Goal: Transaction & Acquisition: Purchase product/service

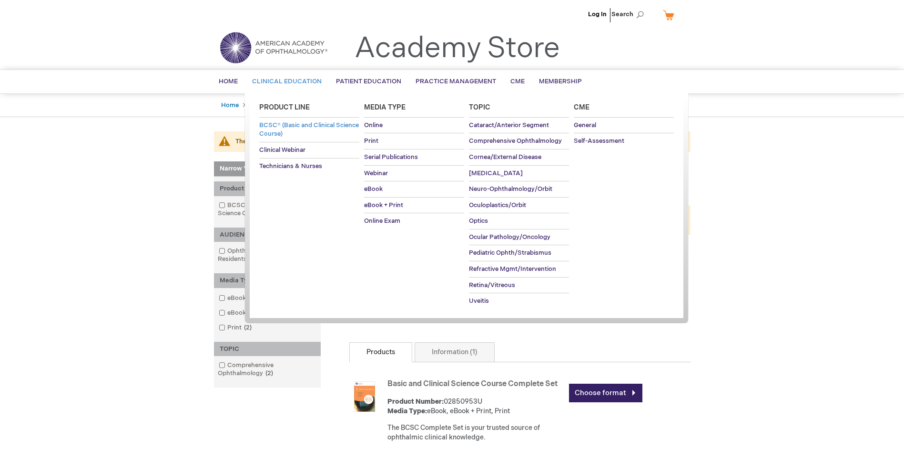
click at [276, 128] on span "BCSC® (Basic and Clinical Science Course)" at bounding box center [309, 129] width 100 height 17
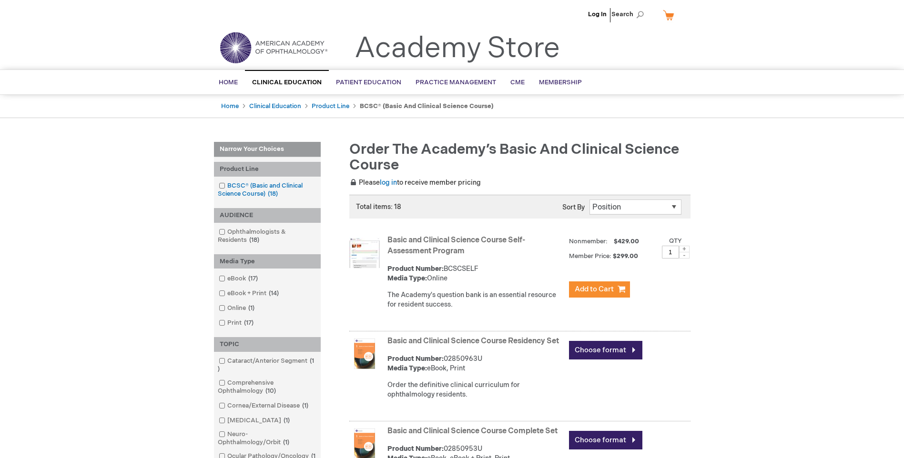
click at [227, 186] on span at bounding box center [227, 186] width 0 height 8
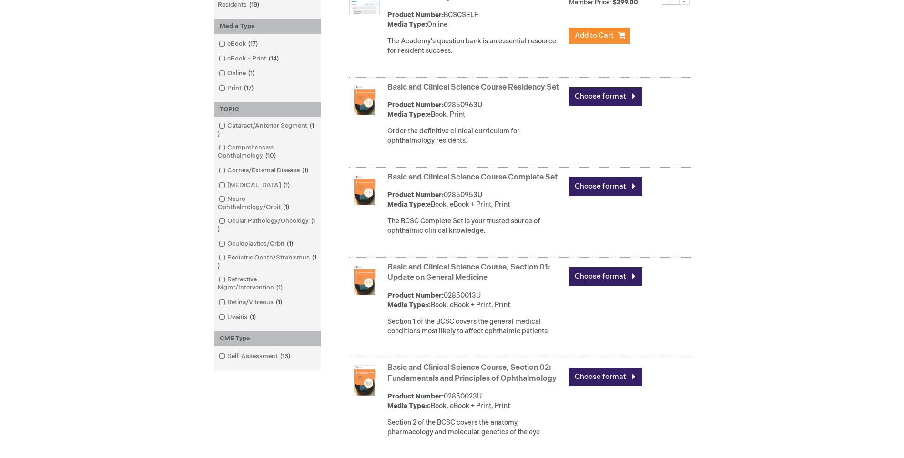
scroll to position [381, 0]
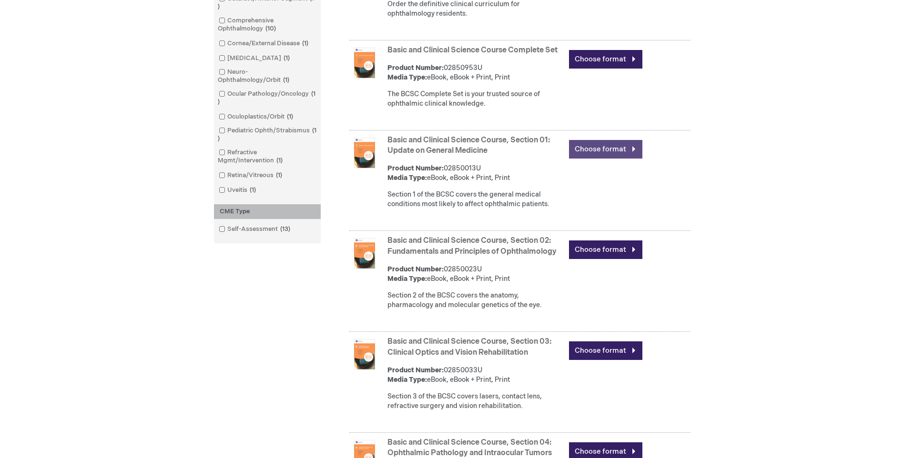
click at [589, 158] on link "Choose format" at bounding box center [605, 149] width 73 height 19
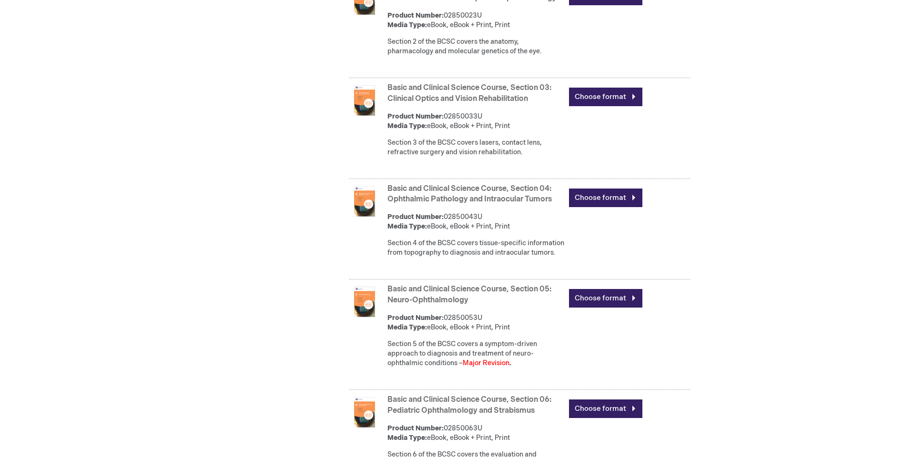
scroll to position [762, 0]
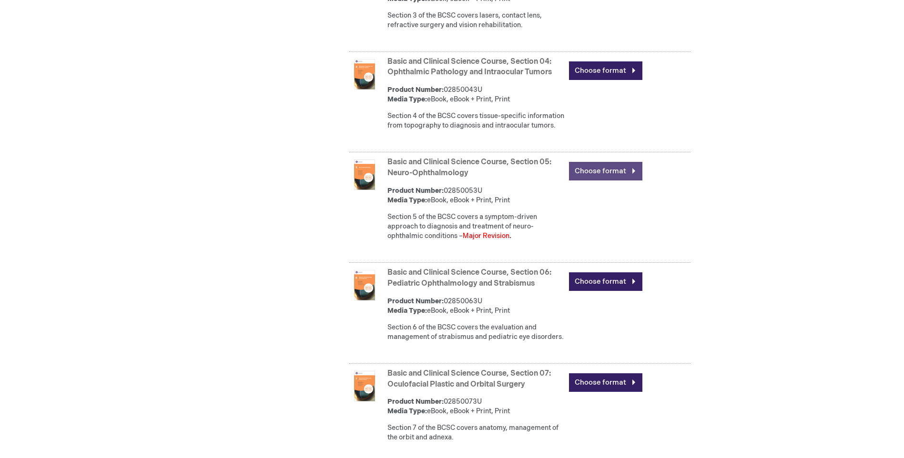
click at [587, 181] on link "Choose format" at bounding box center [605, 171] width 73 height 19
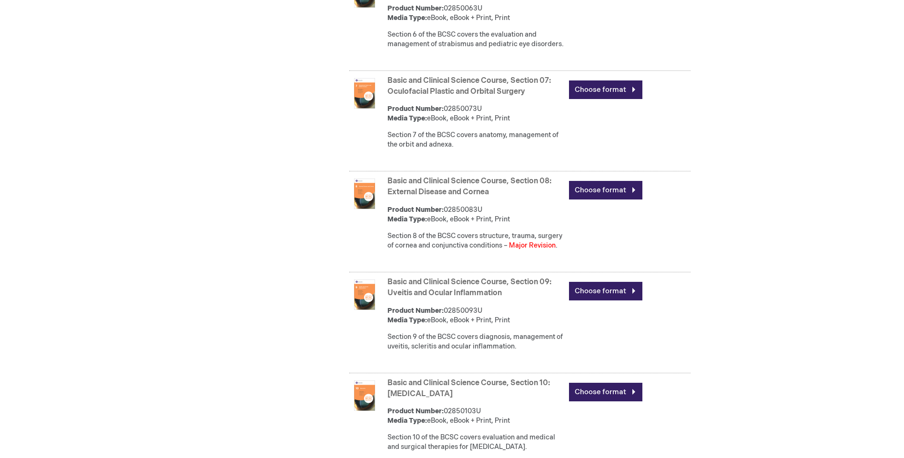
scroll to position [1143, 0]
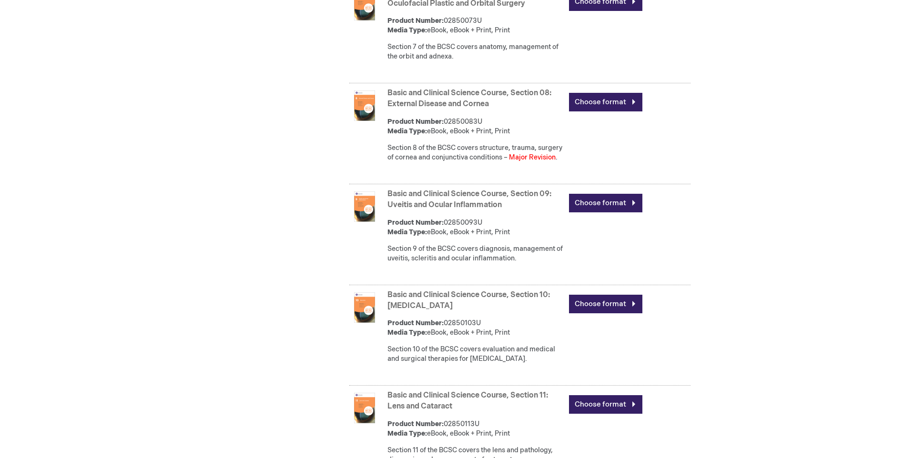
click at [406, 110] on strong "Basic and Clinical Science Course, Section 08: External Disease and Cornea" at bounding box center [475, 99] width 177 height 22
click at [391, 110] on strong "Basic and Clinical Science Course, Section 08: External Disease and Cornea" at bounding box center [475, 99] width 177 height 22
drag, startPoint x: 391, startPoint y: 123, endPoint x: 377, endPoint y: 133, distance: 17.3
click at [380, 135] on div "Basic and Clinical Science Course, Section 08: External Disease and [MEDICAL_DA…" at bounding box center [519, 135] width 341 height 99
click at [359, 121] on img at bounding box center [364, 105] width 30 height 30
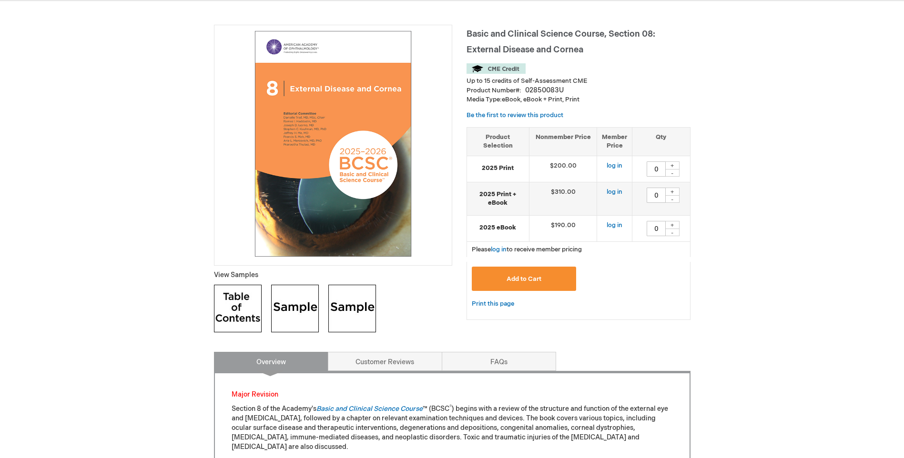
scroll to position [113, 0]
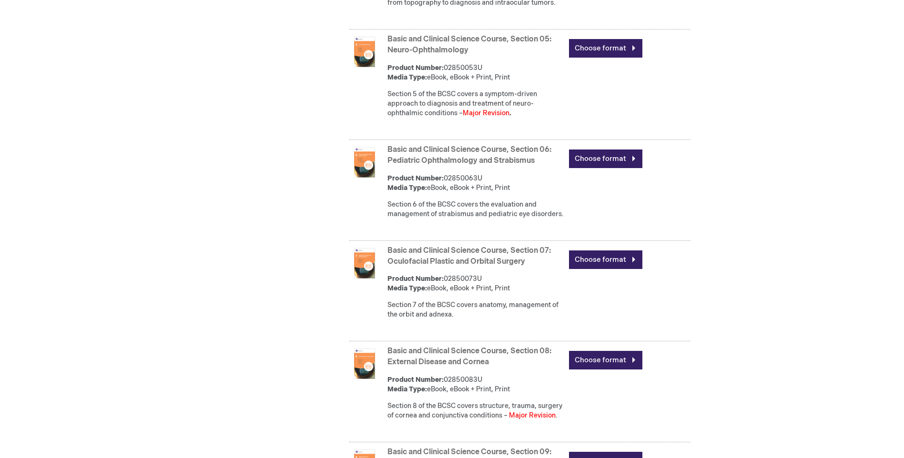
scroll to position [827, 0]
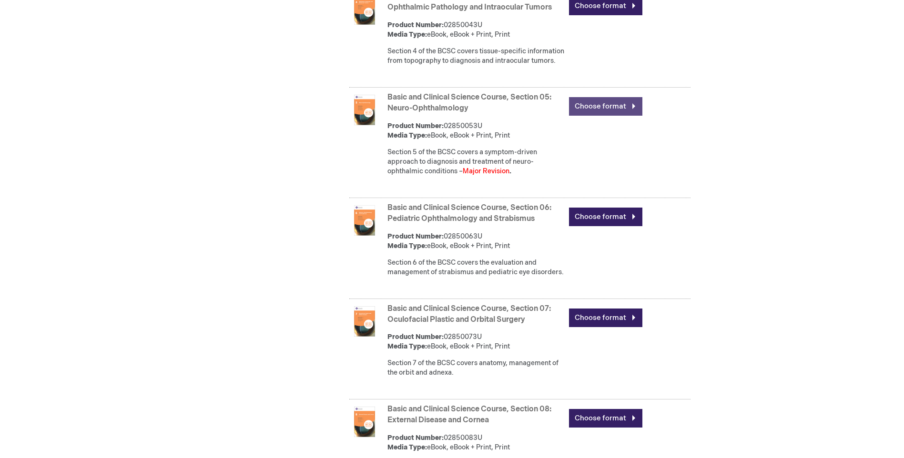
click at [593, 116] on link "Choose format" at bounding box center [605, 106] width 73 height 19
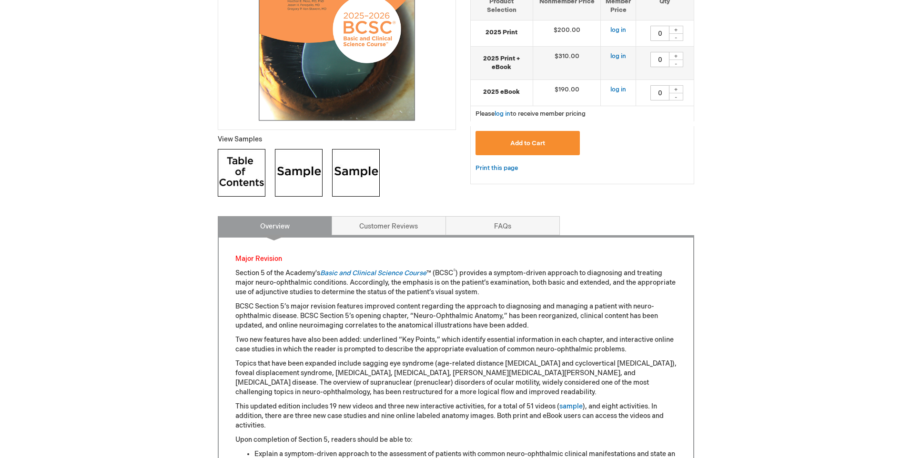
scroll to position [127, 0]
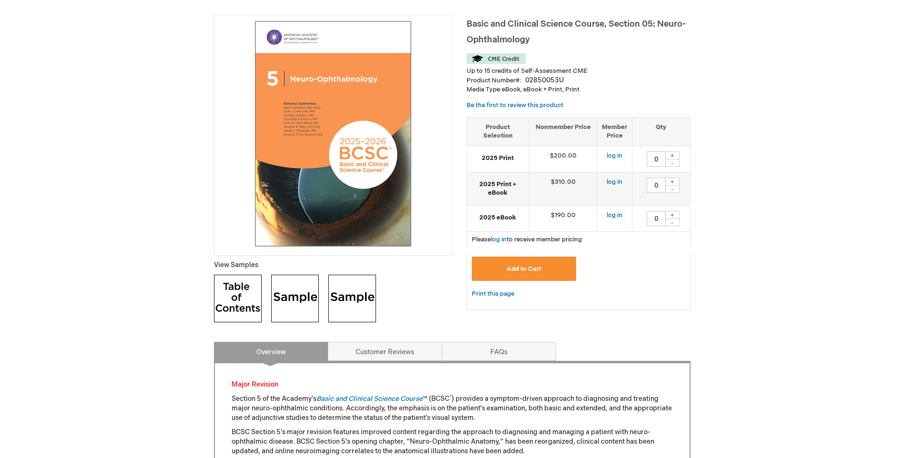
click at [660, 158] on input "0" at bounding box center [655, 158] width 19 height 15
type input "01"
click at [531, 272] on span "Add to Cart" at bounding box center [523, 269] width 35 height 8
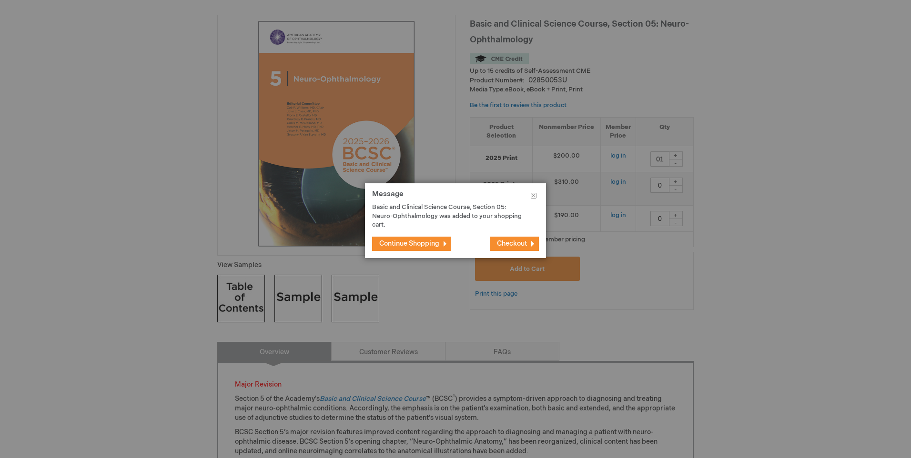
click at [507, 243] on span "Checkout" at bounding box center [512, 244] width 30 height 8
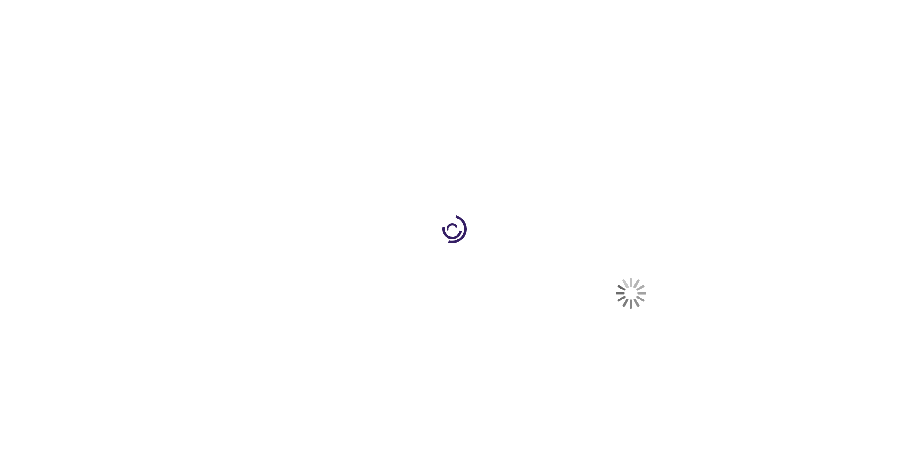
select select "US"
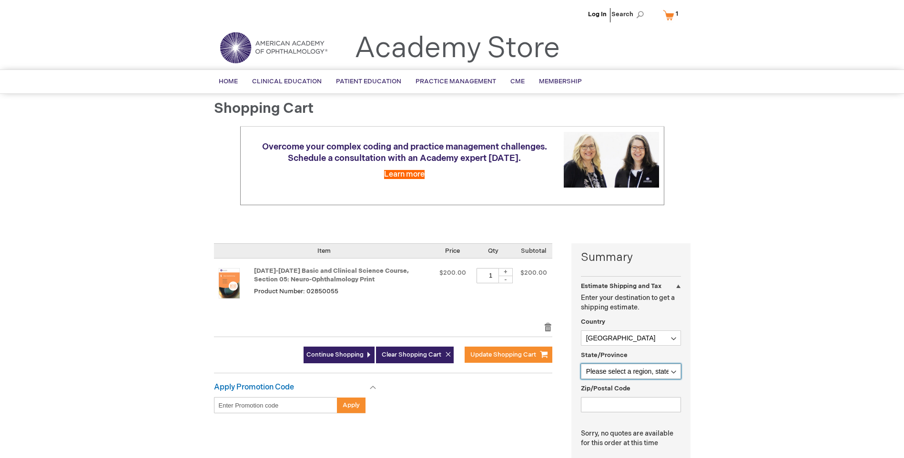
click at [676, 371] on select "Please select a region, state or province. Alabama Alaska American Samoa Arizon…" at bounding box center [631, 371] width 100 height 15
select select "1"
click at [581, 364] on select "Please select a region, state or province. Alabama Alaska American Samoa Arizon…" at bounding box center [631, 371] width 100 height 15
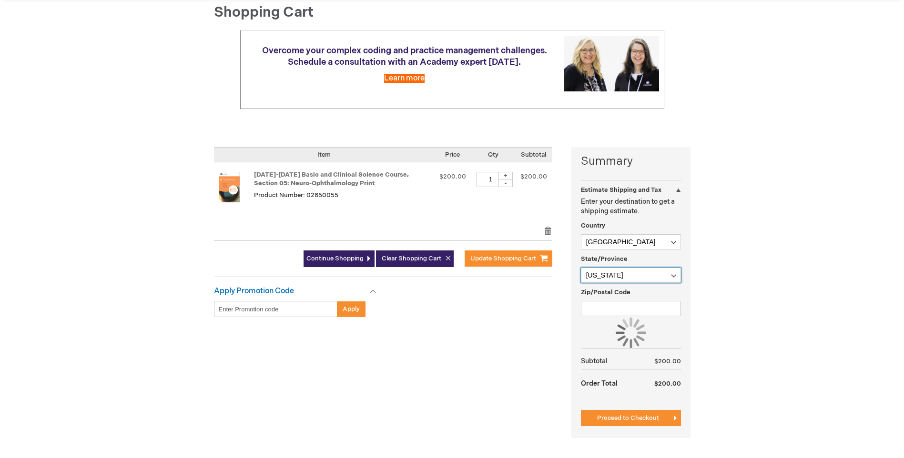
scroll to position [127, 0]
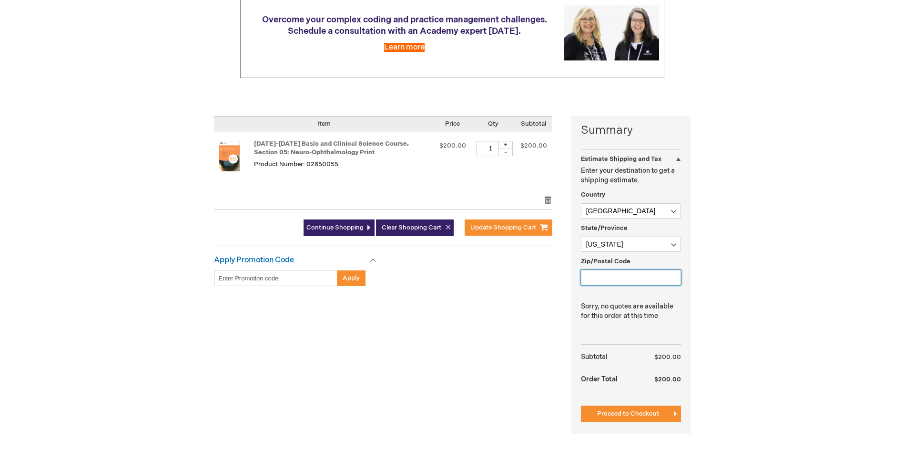
click at [610, 281] on input "Zip/Postal Code" at bounding box center [631, 277] width 100 height 15
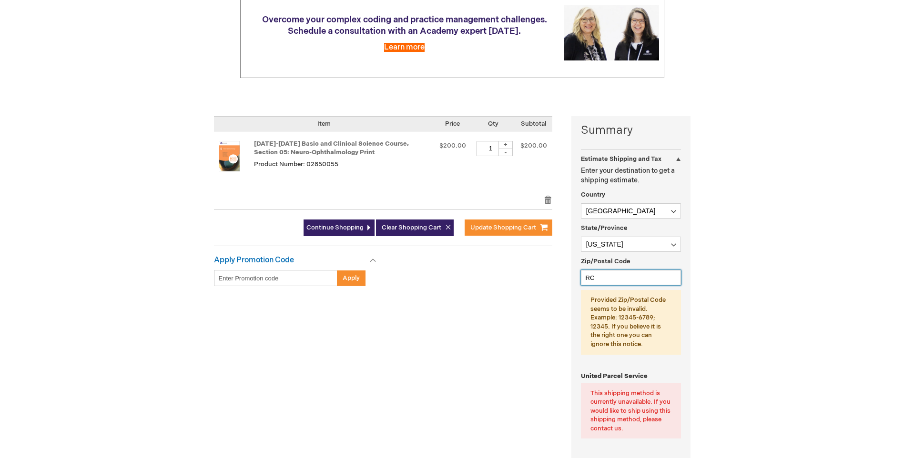
type input "R"
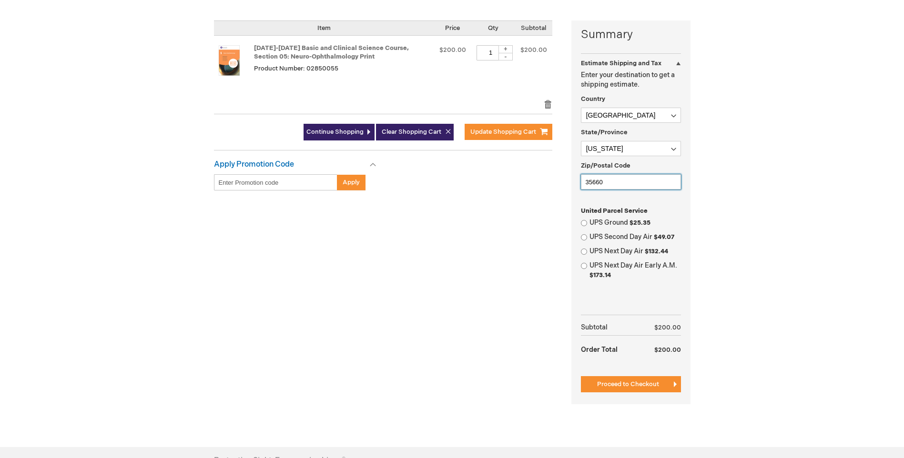
scroll to position [254, 0]
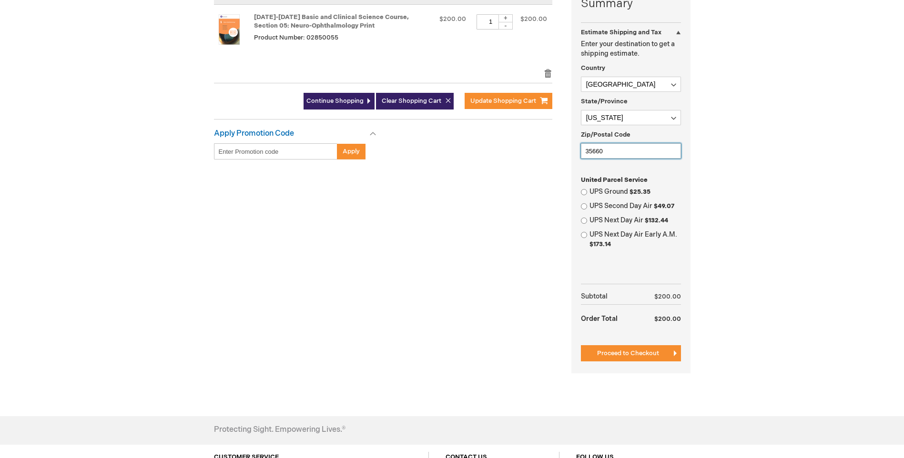
type input "35660"
click at [584, 193] on input "UPS Ground $25.35" at bounding box center [584, 192] width 6 height 6
radio input "true"
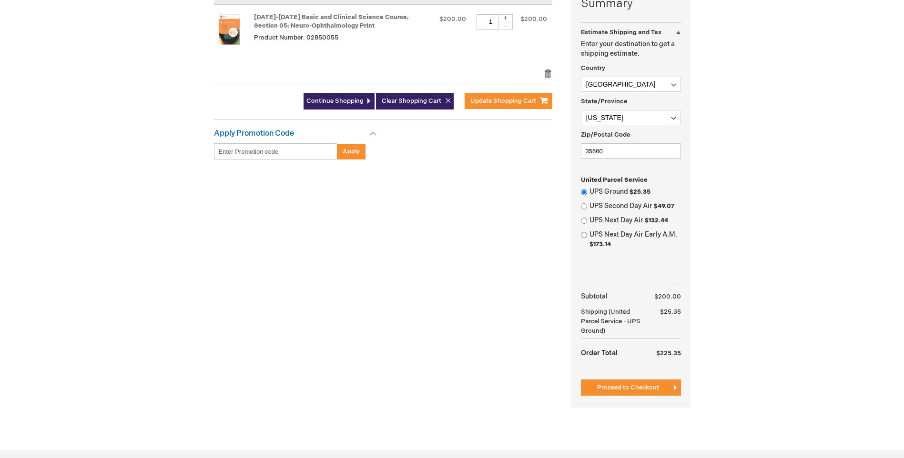
click at [307, 157] on input "Enter discount code" at bounding box center [275, 151] width 123 height 16
type input "RC2025P"
click at [354, 155] on span "Apply" at bounding box center [350, 152] width 17 height 8
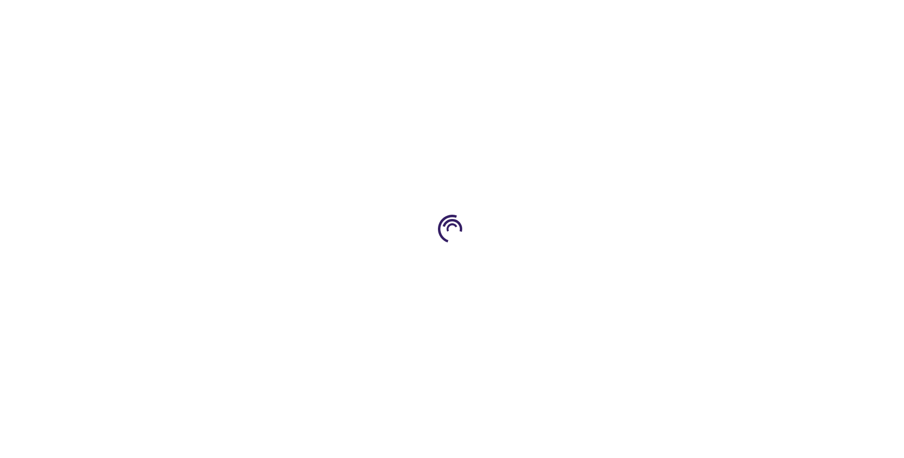
select select "US"
select select "1"
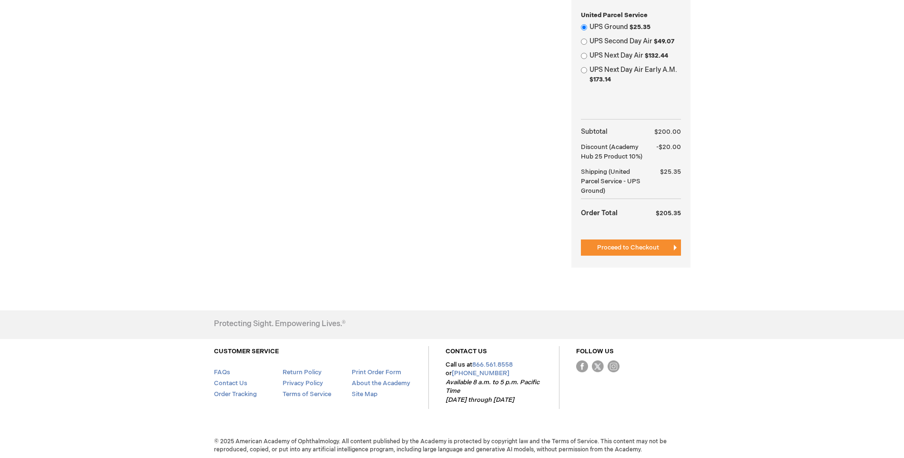
scroll to position [447, 0]
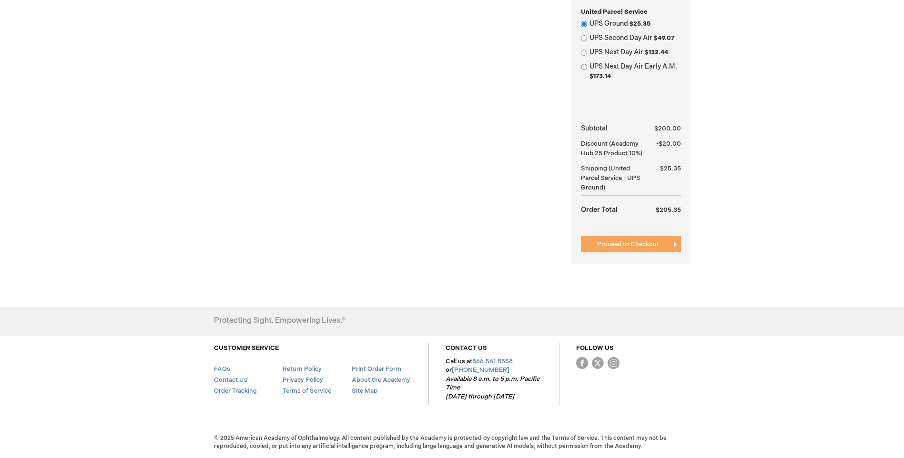
click at [639, 245] on span "Proceed to Checkout" at bounding box center [628, 245] width 62 height 8
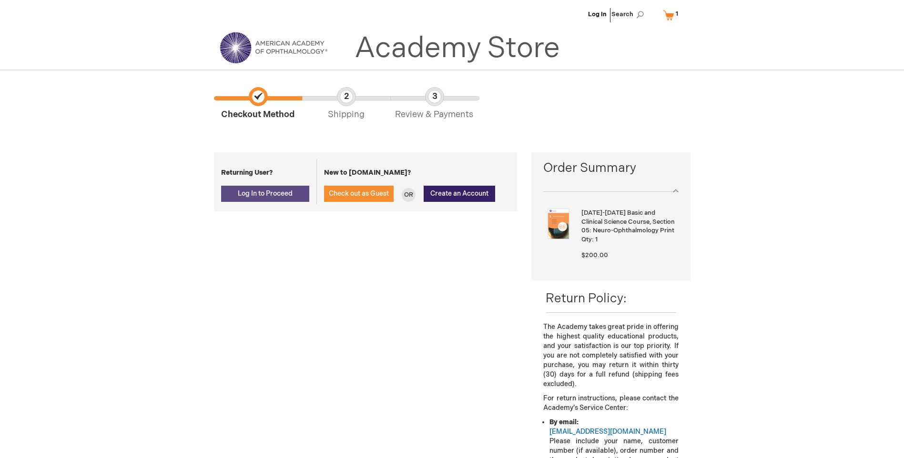
click at [277, 192] on span "Log In to Proceed" at bounding box center [265, 194] width 55 height 8
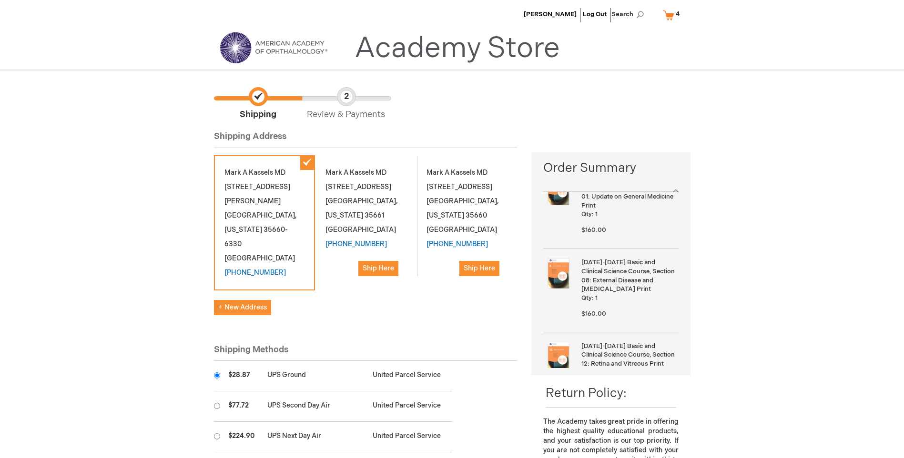
click at [612, 207] on strong "2025-2026 Basic and Clinical Science Course, Section 01: Update on General Medi…" at bounding box center [628, 192] width 94 height 35
click at [602, 190] on div at bounding box center [610, 187] width 135 height 10
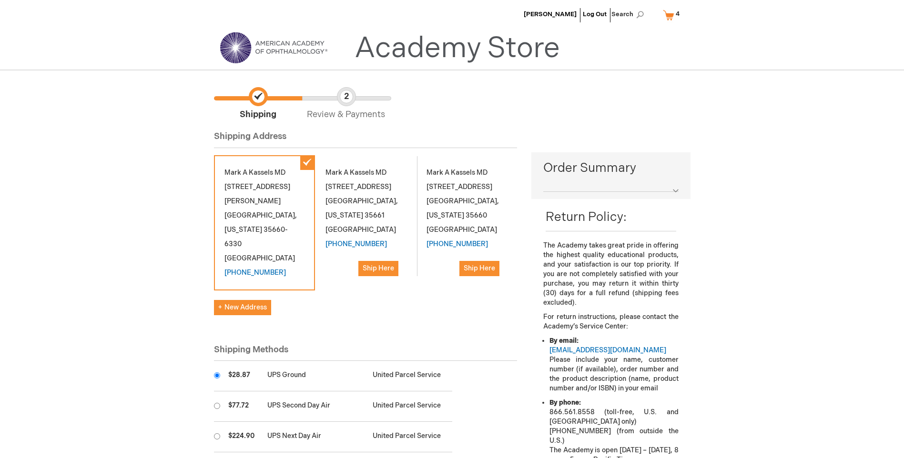
click at [667, 11] on link "My Cart 4 4 items" at bounding box center [673, 15] width 25 height 17
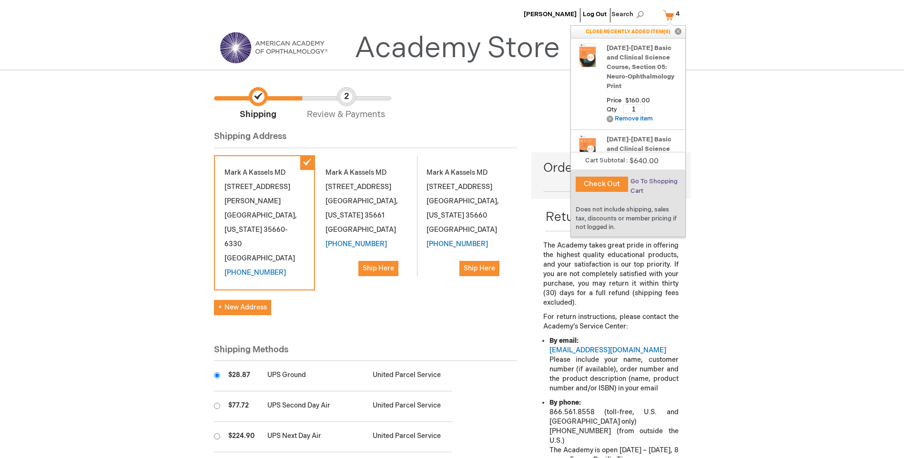
click at [639, 179] on span "Go To Shopping Cart" at bounding box center [653, 186] width 47 height 17
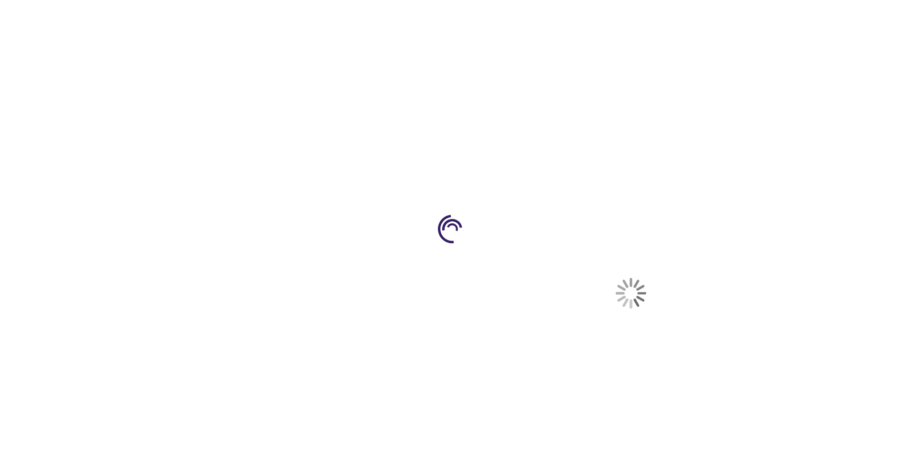
select select "US"
select select "1"
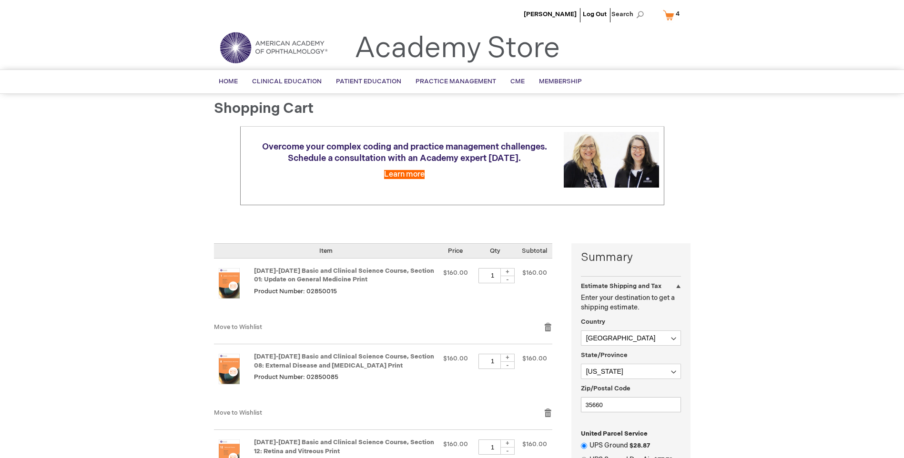
scroll to position [127, 0]
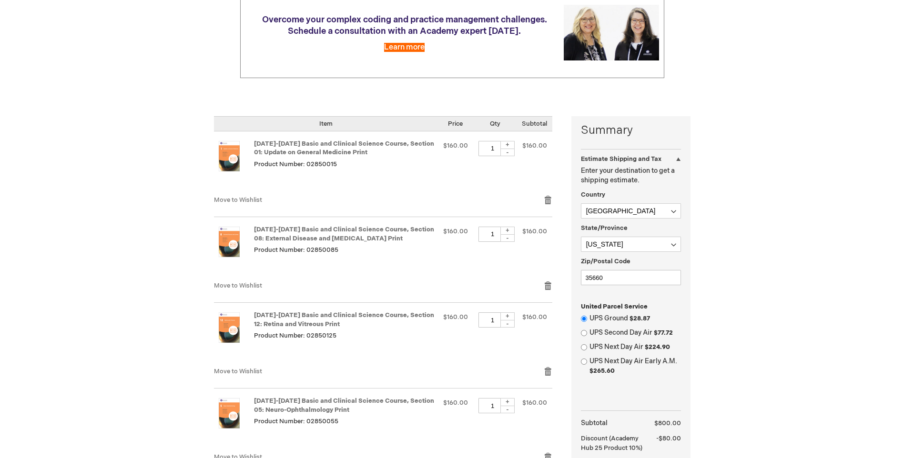
click at [507, 150] on div "-" at bounding box center [507, 153] width 14 height 8
type input "0"
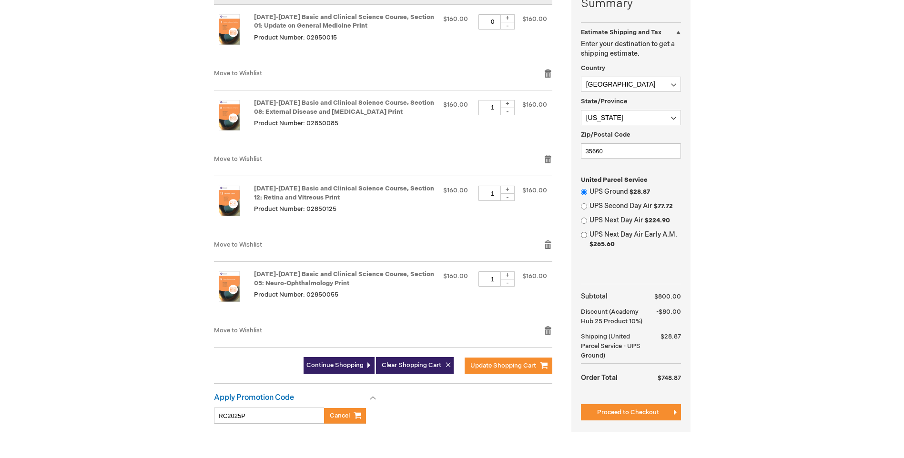
click at [504, 112] on div "-" at bounding box center [507, 112] width 14 height 8
type input "0"
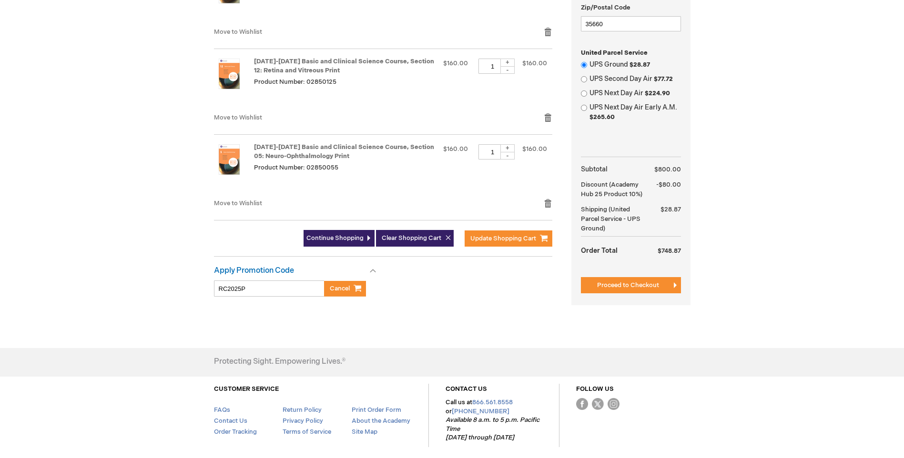
click at [510, 70] on div "-" at bounding box center [507, 70] width 14 height 8
type input "0"
click at [494, 238] on span "Update Shopping Cart" at bounding box center [503, 239] width 66 height 8
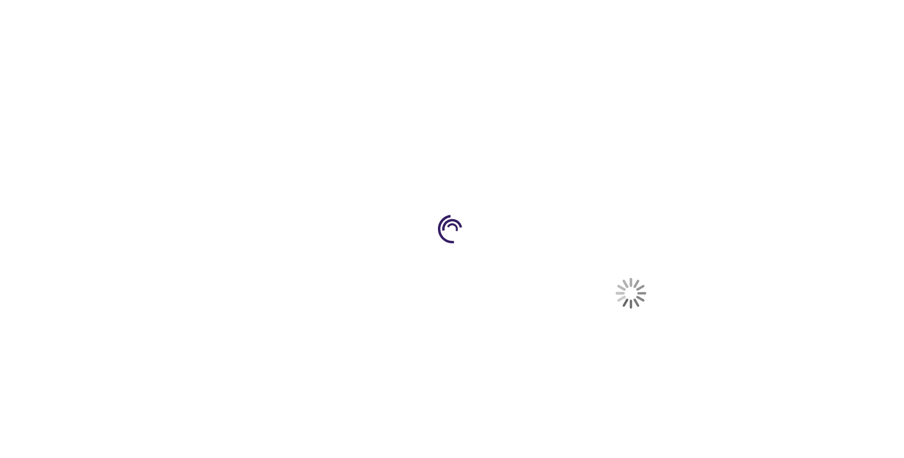
select select "US"
select select "1"
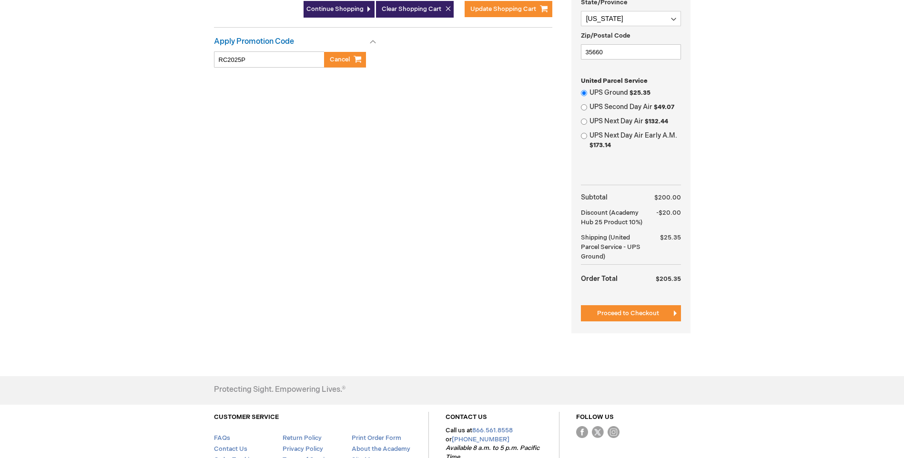
scroll to position [381, 0]
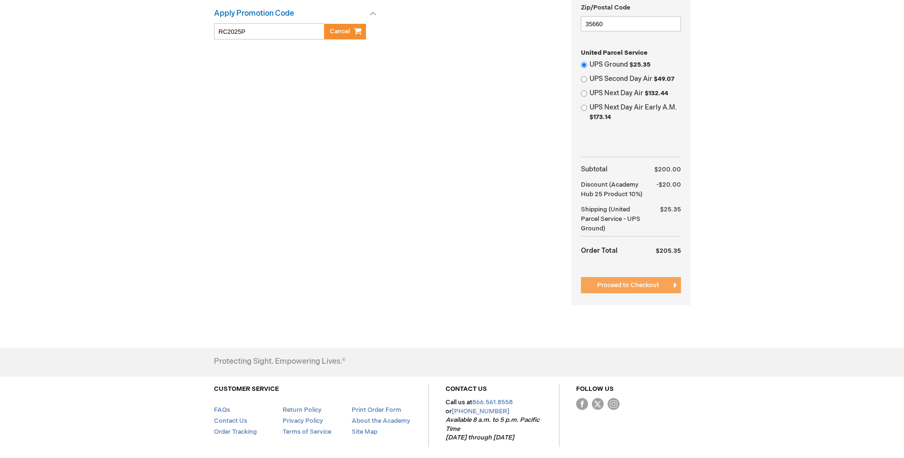
click at [612, 281] on span "Proceed to Checkout" at bounding box center [628, 285] width 62 height 8
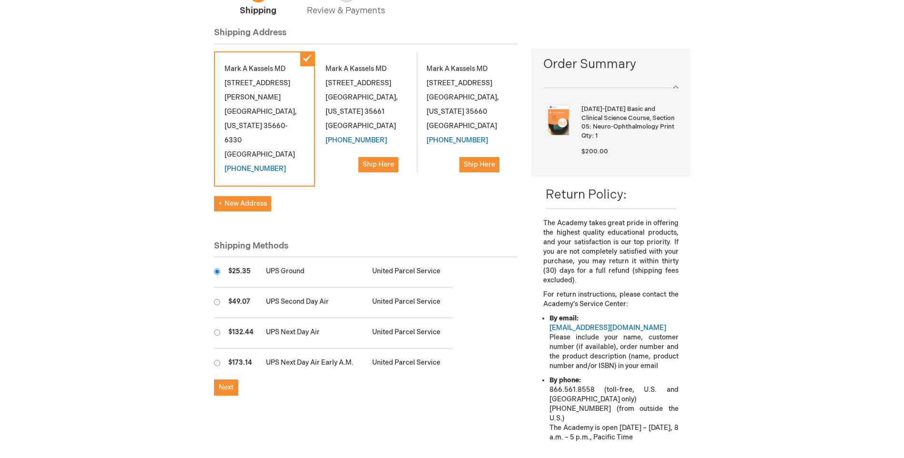
scroll to position [254, 0]
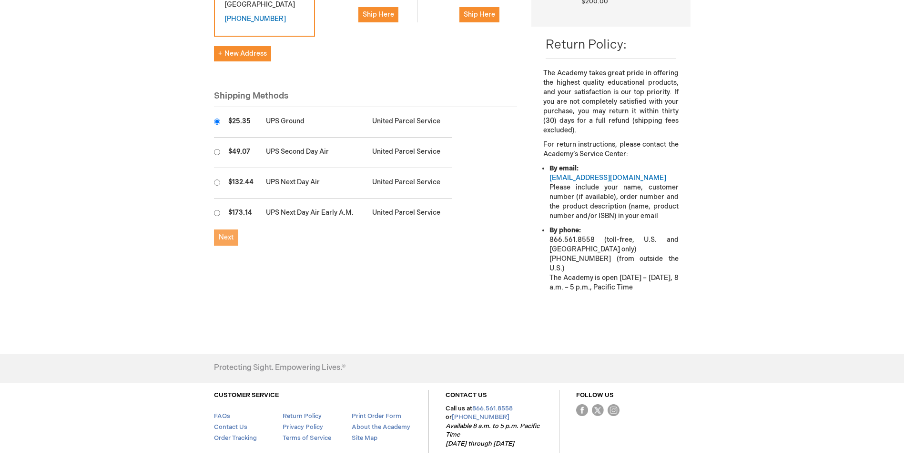
click at [224, 241] on span "Next" at bounding box center [226, 237] width 15 height 8
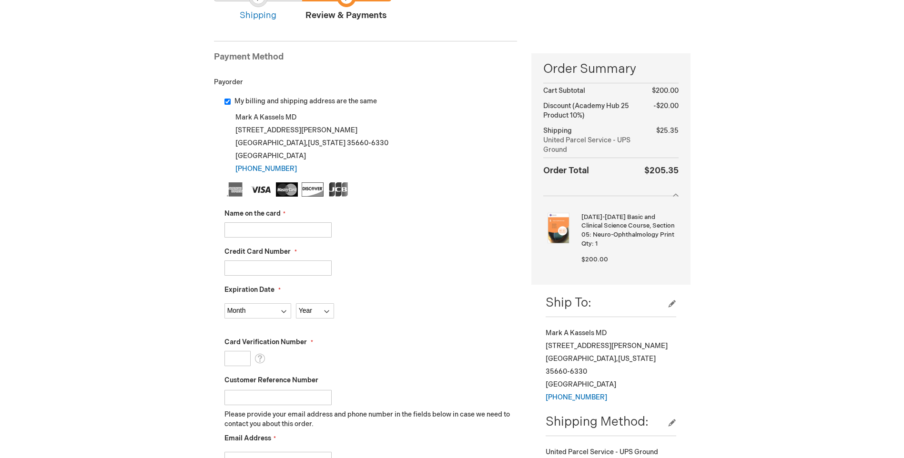
scroll to position [127, 0]
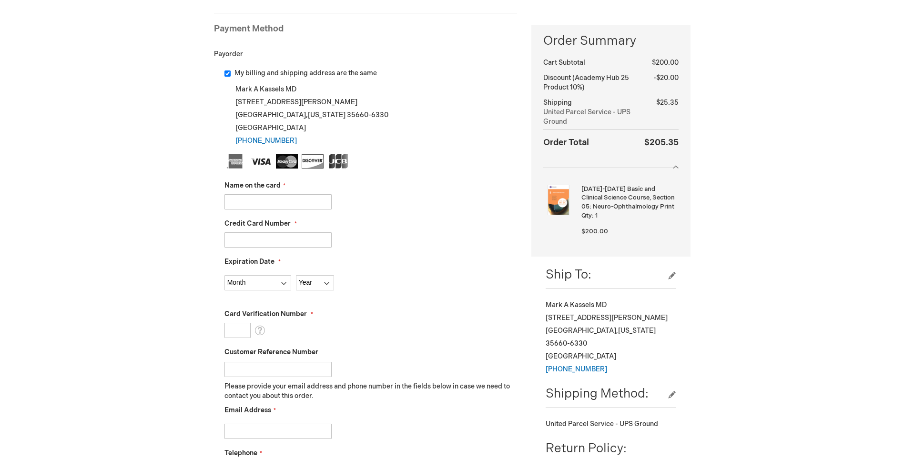
click at [269, 207] on input "Name on the card" at bounding box center [277, 201] width 107 height 15
type input "3"
type input "372735205801005"
drag, startPoint x: 301, startPoint y: 203, endPoint x: 224, endPoint y: 206, distance: 76.8
click at [224, 206] on input "372735205801005" at bounding box center [277, 201] width 107 height 15
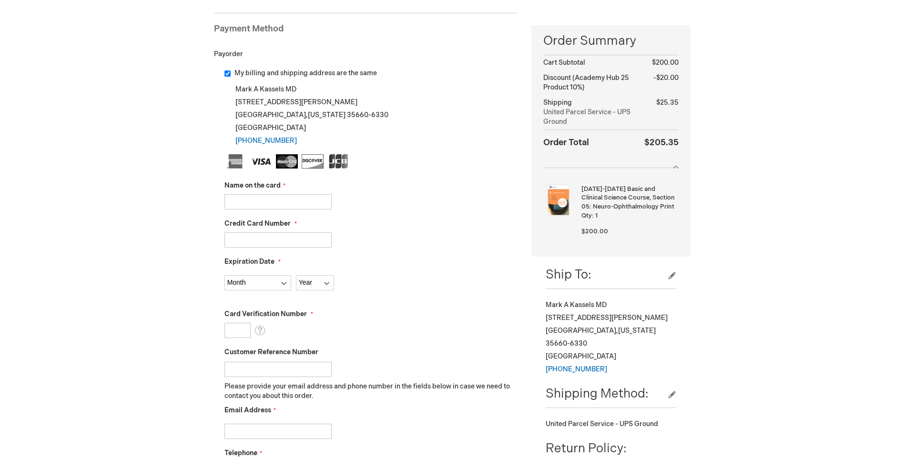
click at [247, 241] on input "Credit Card Number" at bounding box center [277, 239] width 107 height 15
paste input "372735205801005"
type input "372735205801005"
click at [248, 202] on input "Name on the card" at bounding box center [277, 201] width 107 height 15
type input "[PERSON_NAME]"
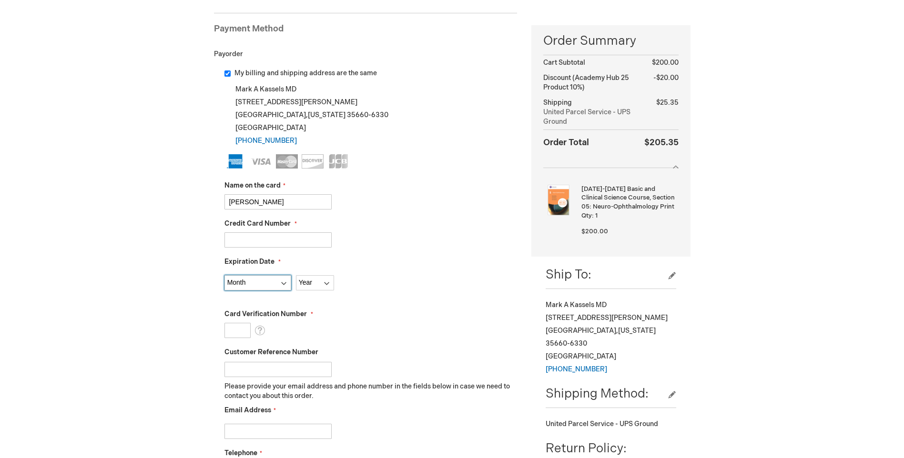
click at [262, 284] on select "Month 01 - January 02 - February 03 - March 04 - April 05 - May 06 - June 07 - …" at bounding box center [257, 282] width 67 height 15
select select "12"
click at [224, 275] on select "Month 01 - January 02 - February 03 - March 04 - April 05 - May 06 - June 07 - …" at bounding box center [257, 282] width 67 height 15
click at [308, 279] on select "Year 2025 2026 2027 2028 2029 2030 2031 2032 2033 2034 2035" at bounding box center [315, 282] width 38 height 15
select select "2027"
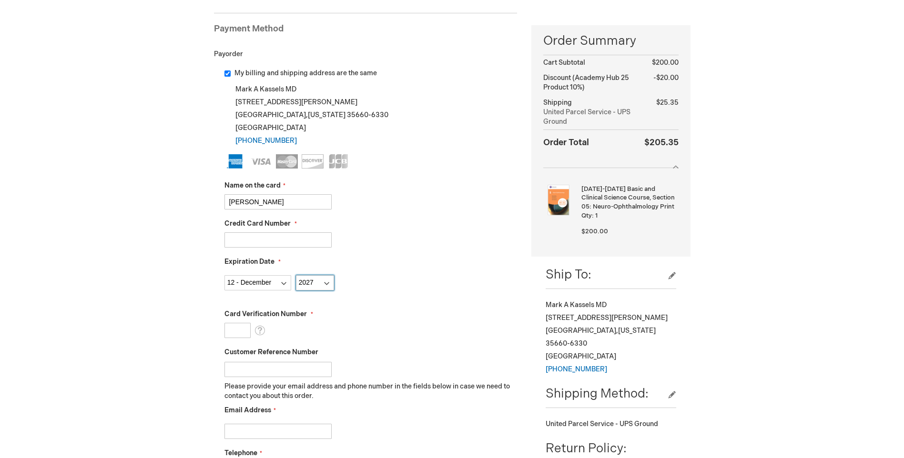
click at [296, 275] on select "Year 2025 2026 2027 2028 2029 2030 2031 2032 2033 2034 2035" at bounding box center [315, 282] width 38 height 15
click at [241, 329] on input "Card Verification Number" at bounding box center [237, 330] width 26 height 15
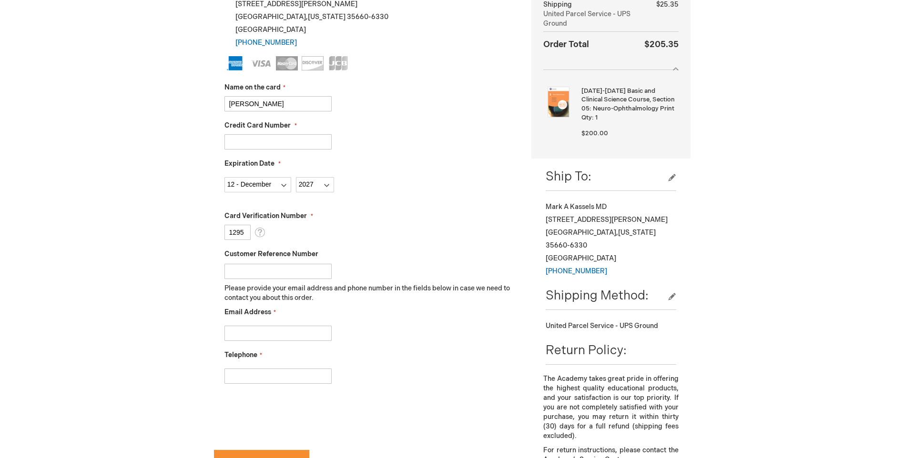
scroll to position [254, 0]
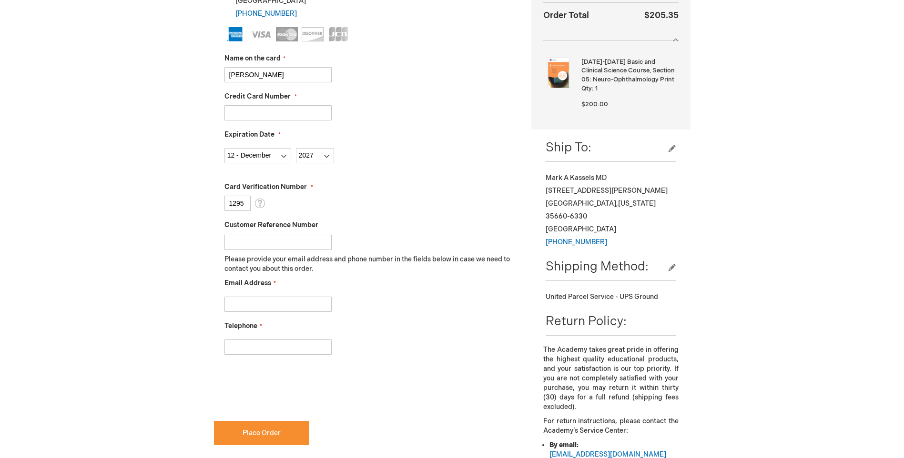
type input "1295"
click at [257, 302] on input "Email Address" at bounding box center [277, 304] width 107 height 15
type input "drmakmd@outlook.com"
click at [259, 342] on input "Telephone" at bounding box center [277, 347] width 107 height 15
type input "2566278185"
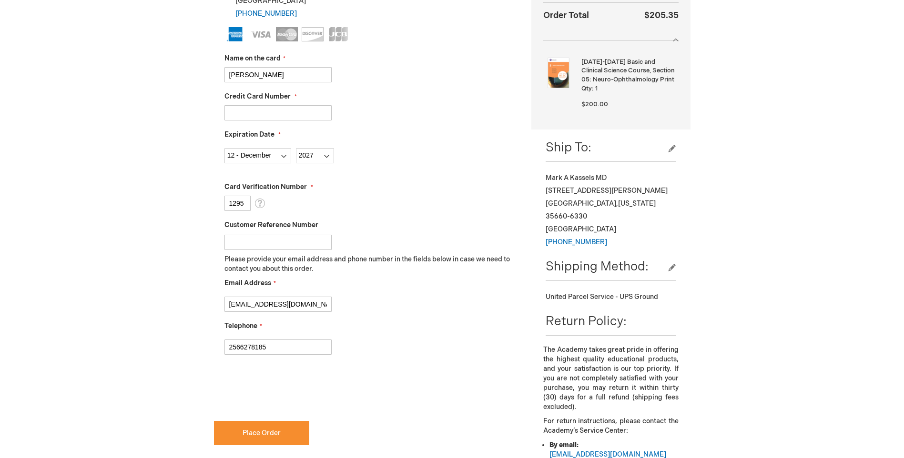
checkbox input "true"
click at [272, 438] on button "Place Order" at bounding box center [261, 433] width 95 height 24
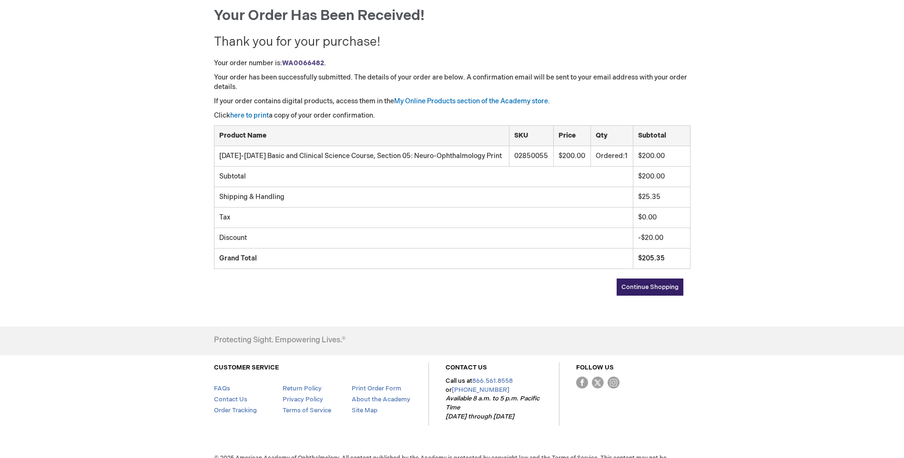
scroll to position [122, 0]
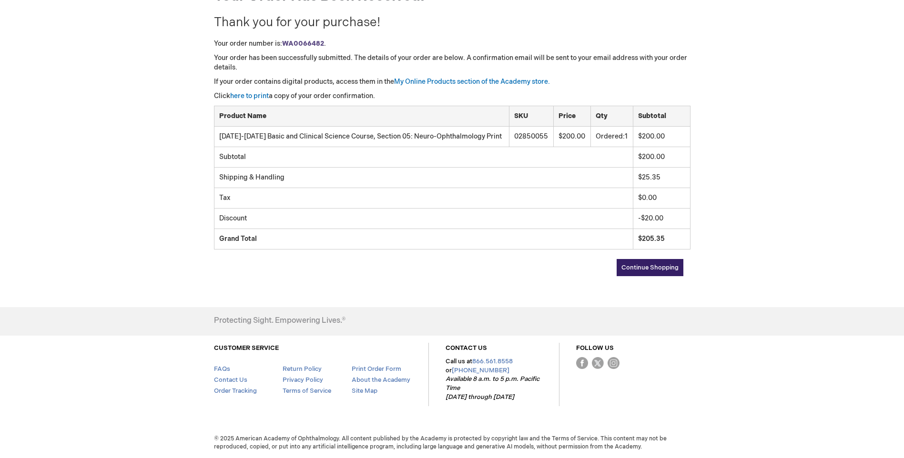
click at [634, 266] on span "Continue Shopping" at bounding box center [649, 268] width 57 height 8
